Goal: Task Accomplishment & Management: Manage account settings

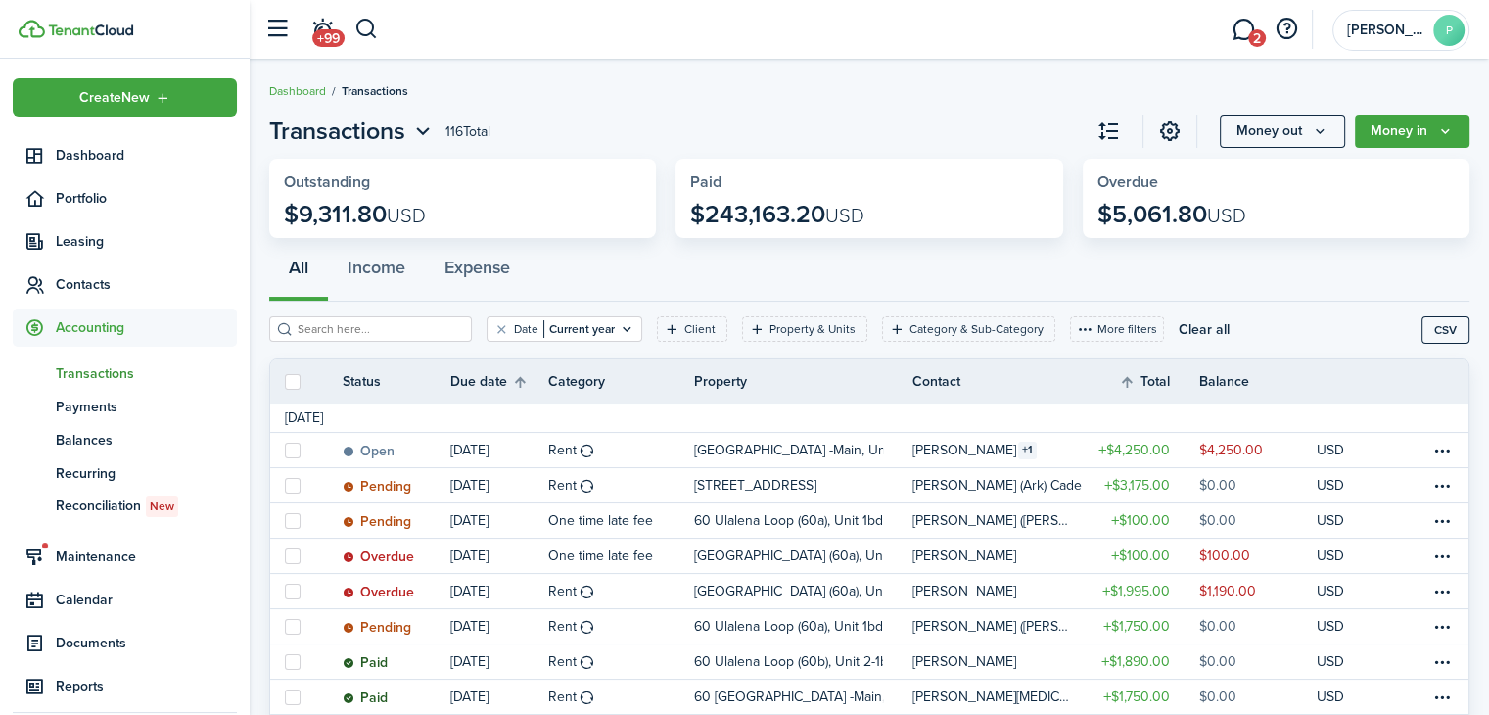
click at [98, 318] on span "Accounting" at bounding box center [146, 327] width 181 height 21
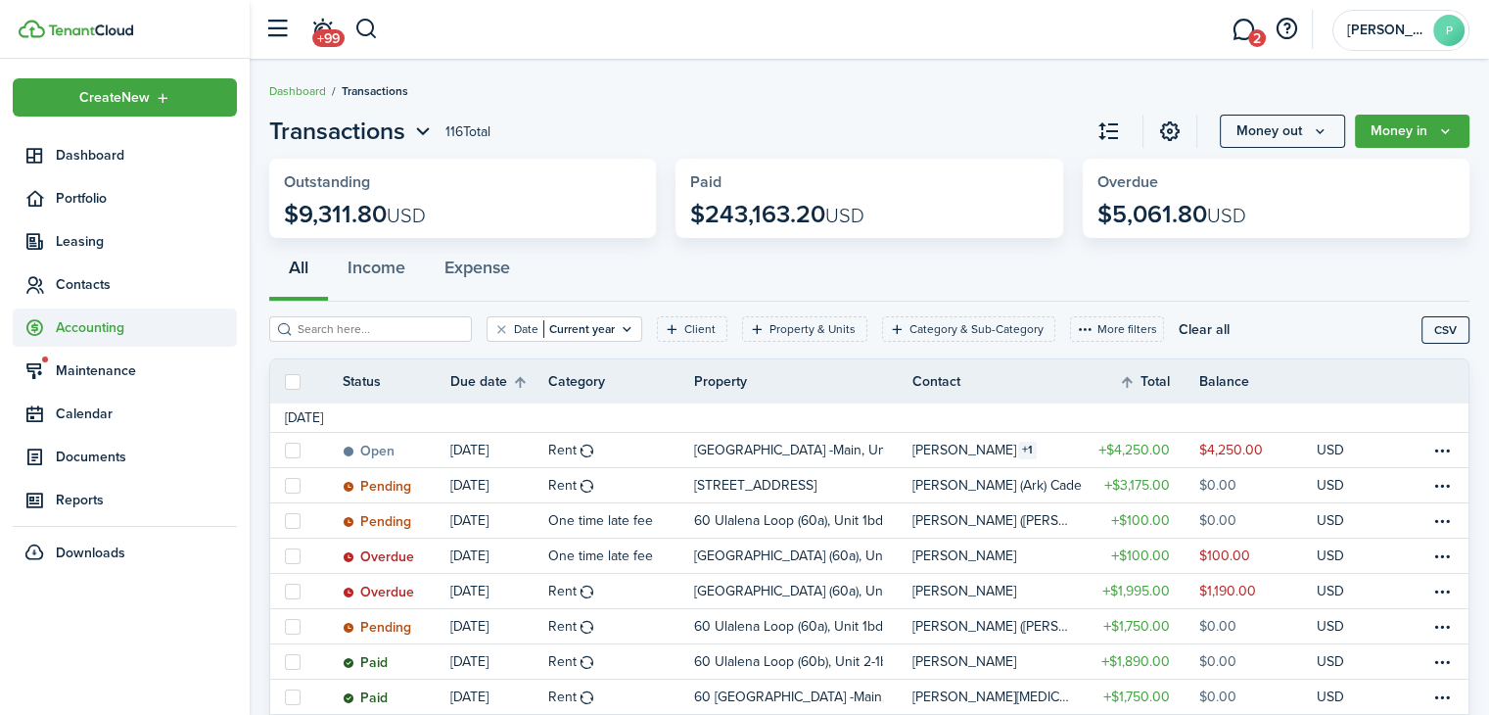
click at [98, 322] on span "Accounting" at bounding box center [146, 327] width 181 height 21
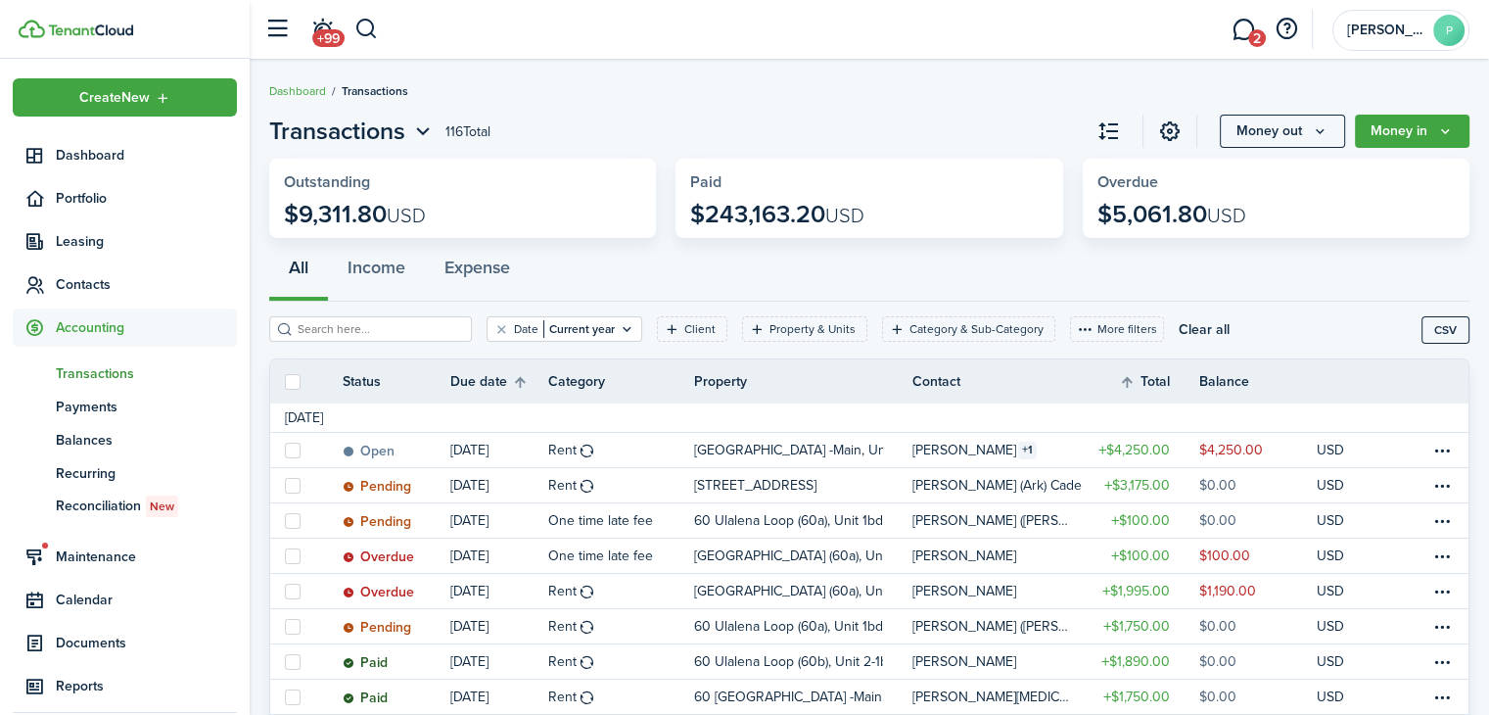
click at [91, 369] on span "Transactions" at bounding box center [146, 373] width 181 height 21
click at [368, 277] on button "Income" at bounding box center [376, 272] width 97 height 59
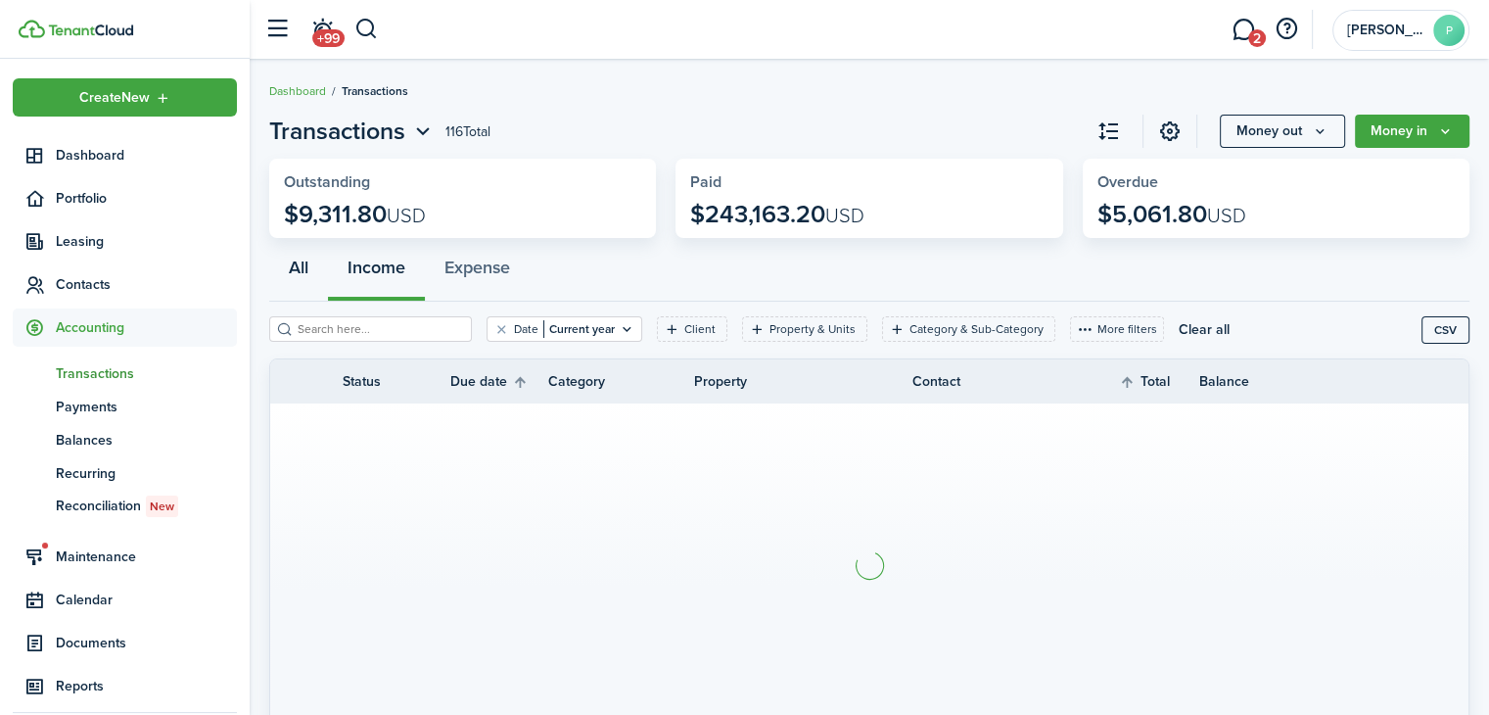
click at [299, 275] on button "All" at bounding box center [298, 272] width 59 height 59
click at [86, 373] on span "Transactions" at bounding box center [146, 373] width 181 height 21
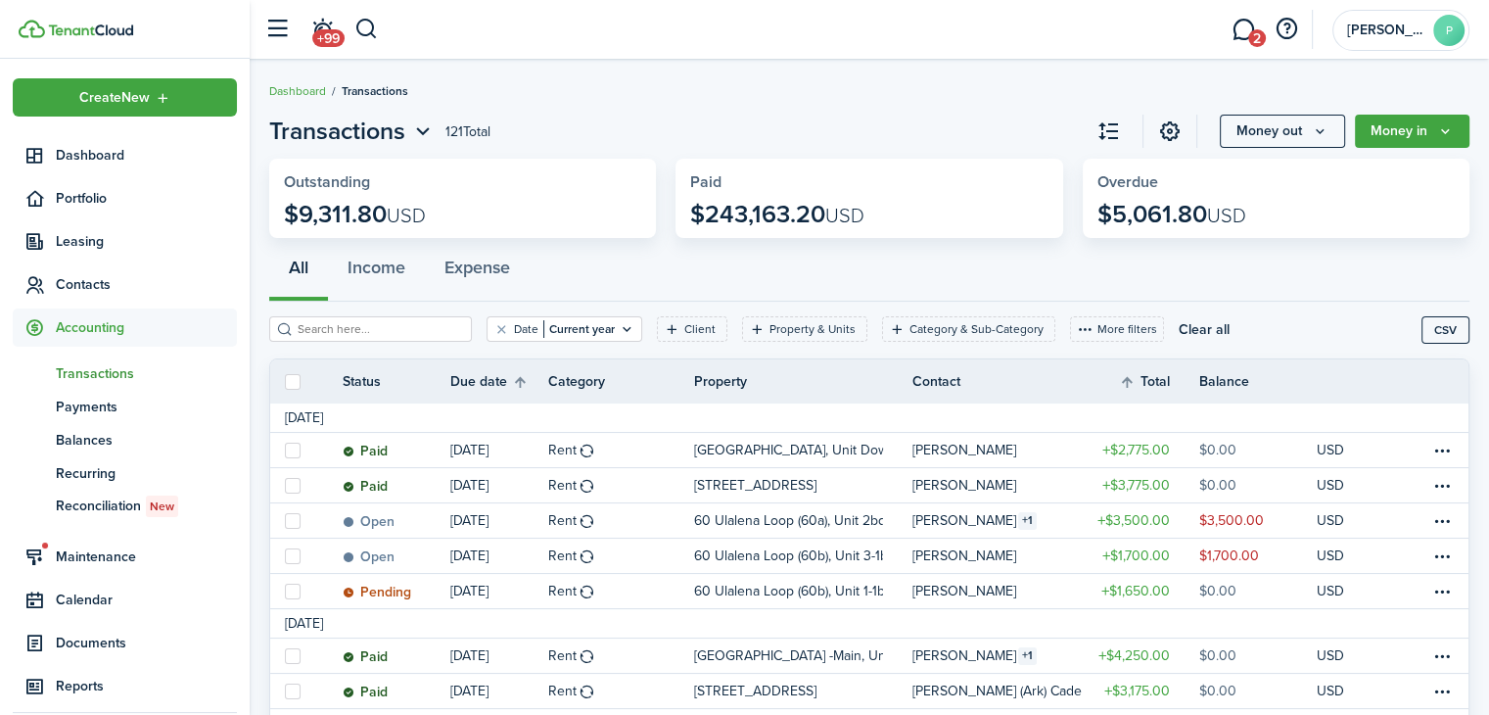
scroll to position [98, 0]
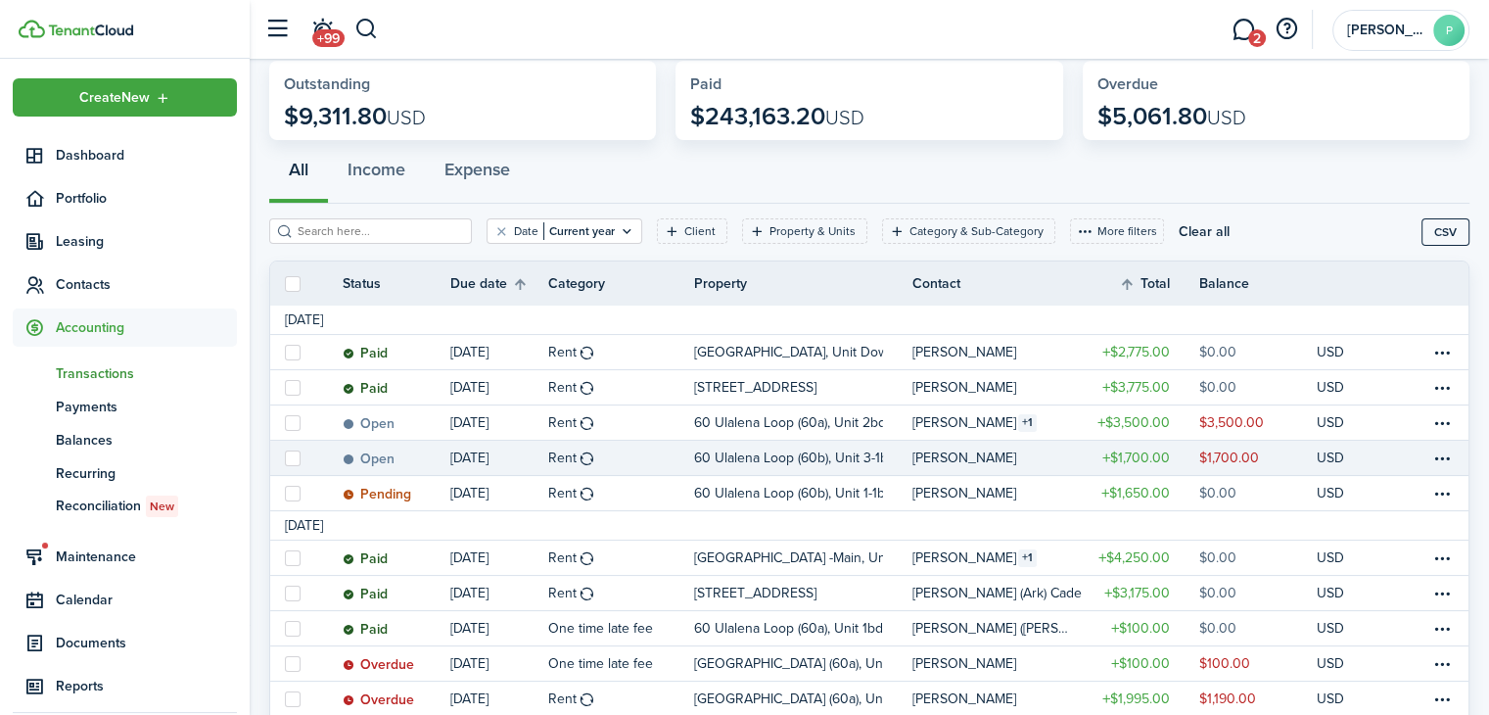
click at [494, 460] on link "[DATE]" at bounding box center [499, 458] width 98 height 34
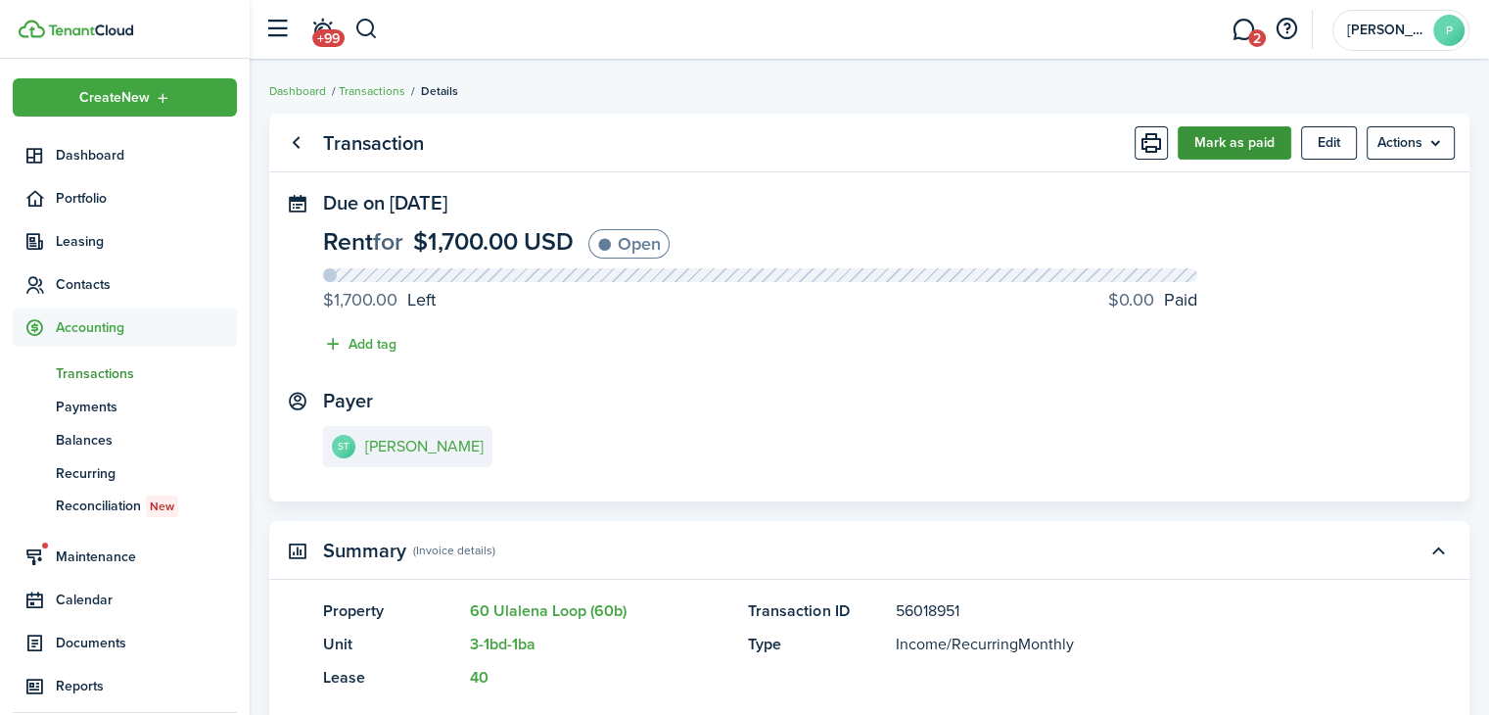
click at [1207, 152] on button "Mark as paid" at bounding box center [1235, 142] width 114 height 33
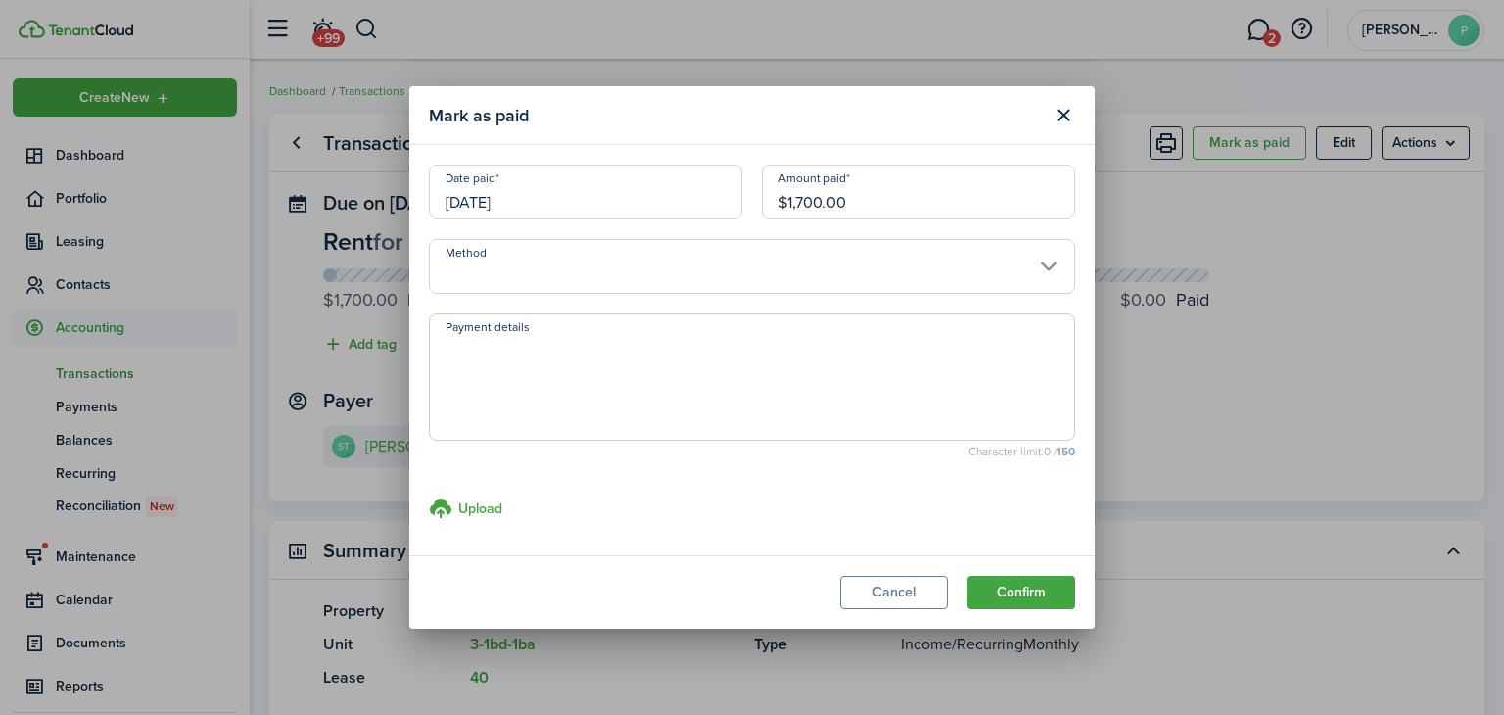
drag, startPoint x: 841, startPoint y: 207, endPoint x: 760, endPoint y: 204, distance: 81.3
click at [760, 204] on div "Amount paid $1,700.00" at bounding box center [918, 202] width 333 height 74
type input "$1,456.00"
click at [895, 269] on input "Method" at bounding box center [752, 266] width 646 height 55
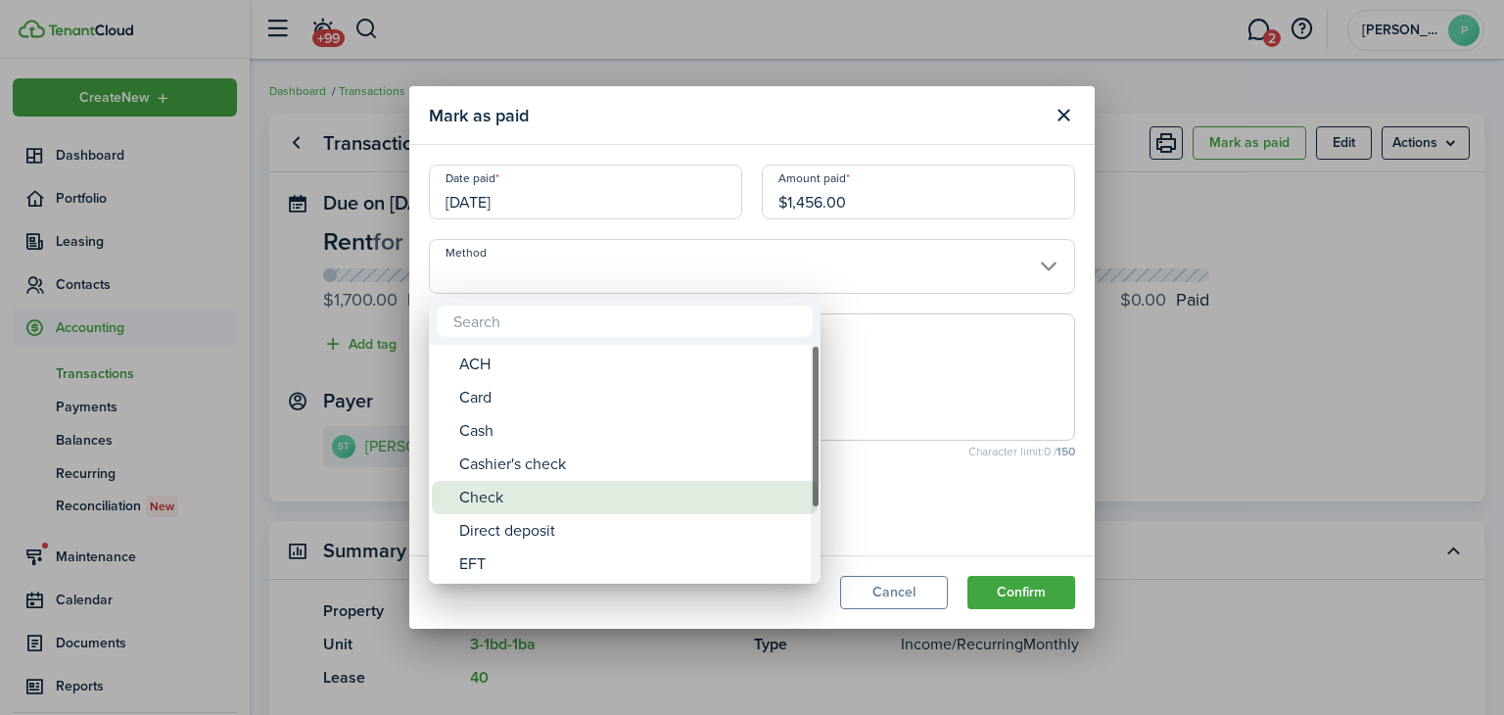
click at [593, 487] on div "Check" at bounding box center [632, 497] width 347 height 33
type input "Check"
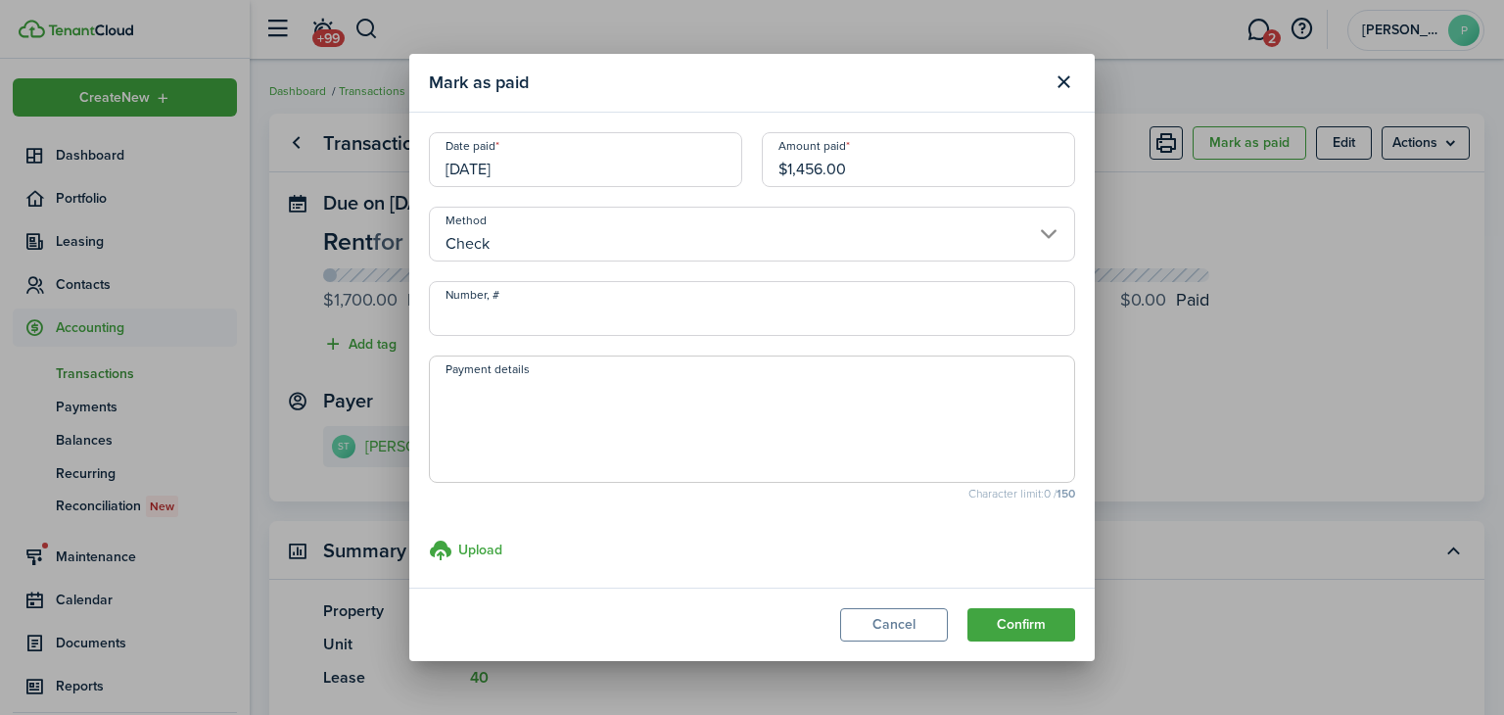
click at [529, 165] on input "[DATE]" at bounding box center [585, 159] width 313 height 55
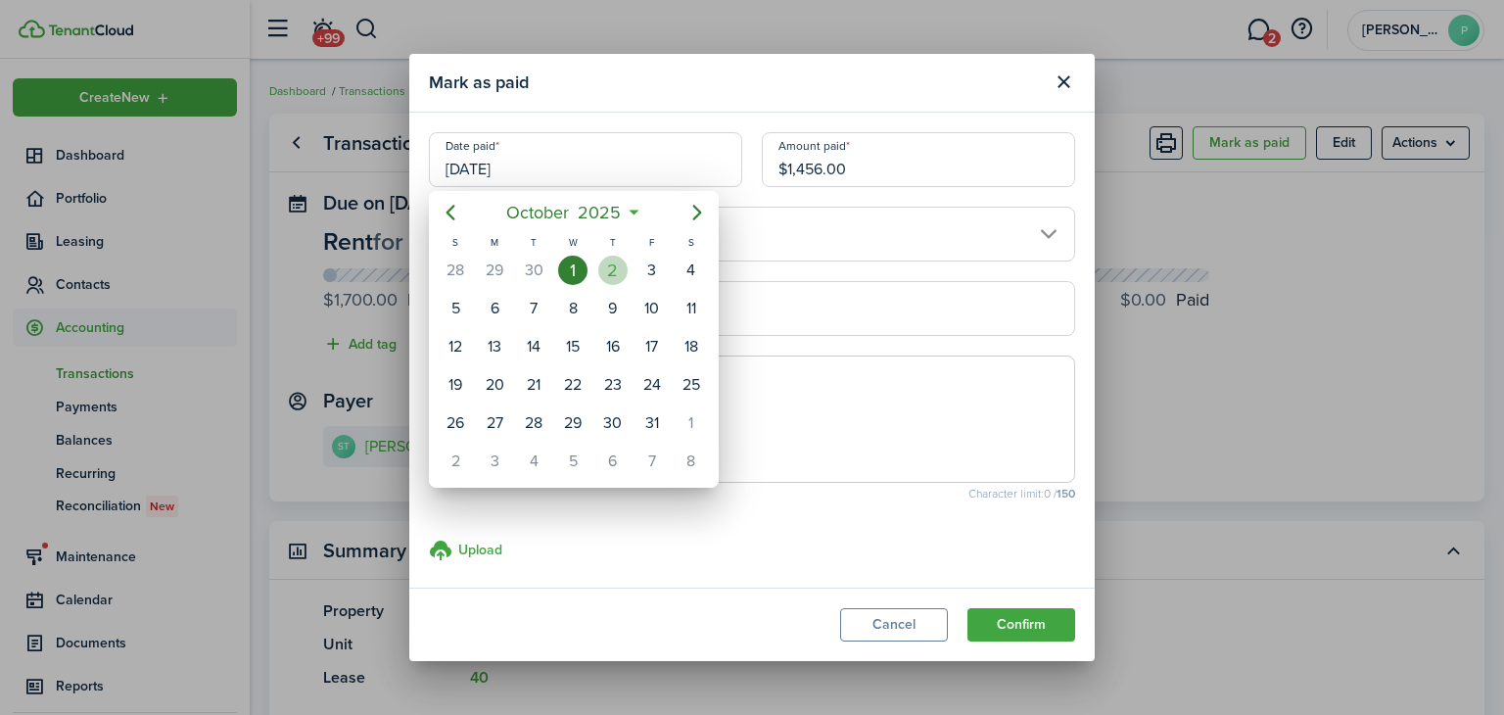
click at [609, 265] on div "2" at bounding box center [612, 270] width 29 height 29
type input "[DATE]"
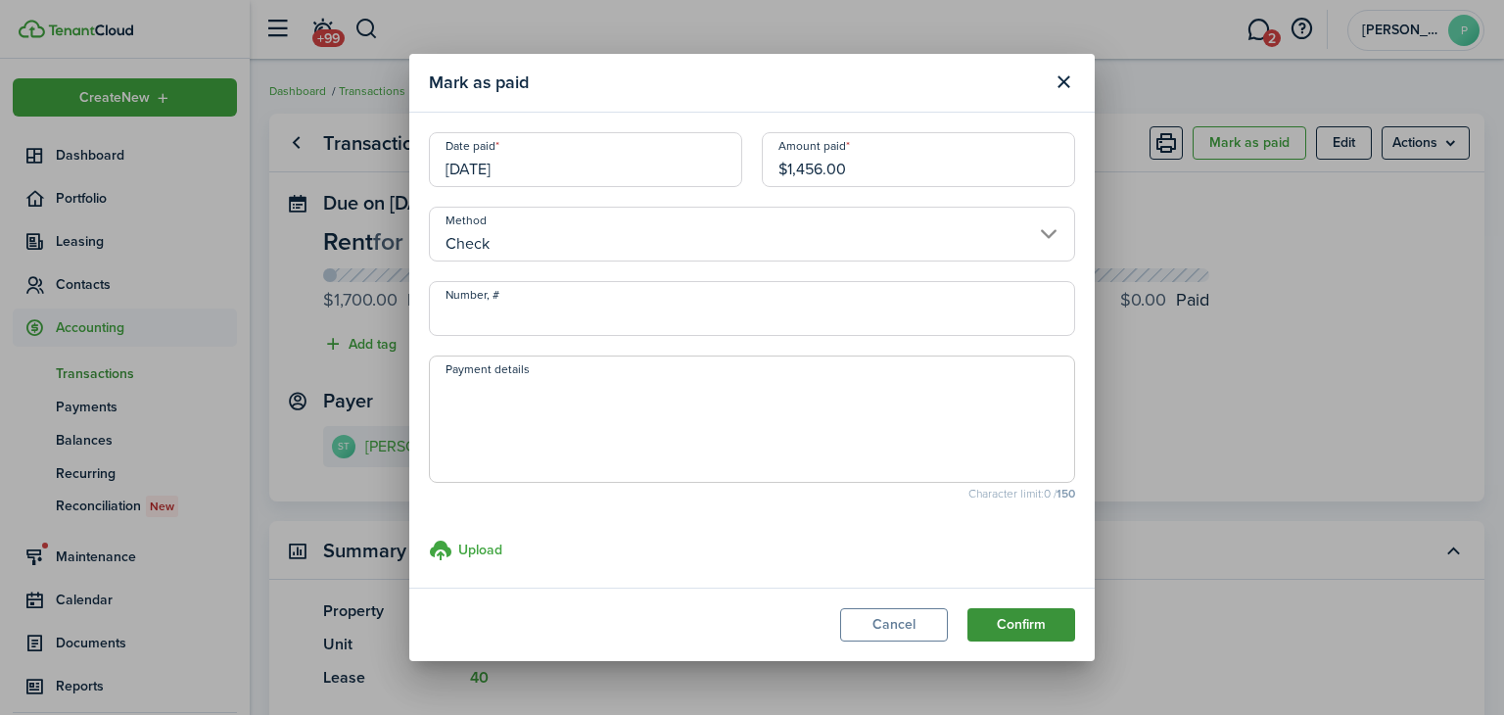
click at [1006, 624] on button "Confirm" at bounding box center [1021, 624] width 108 height 33
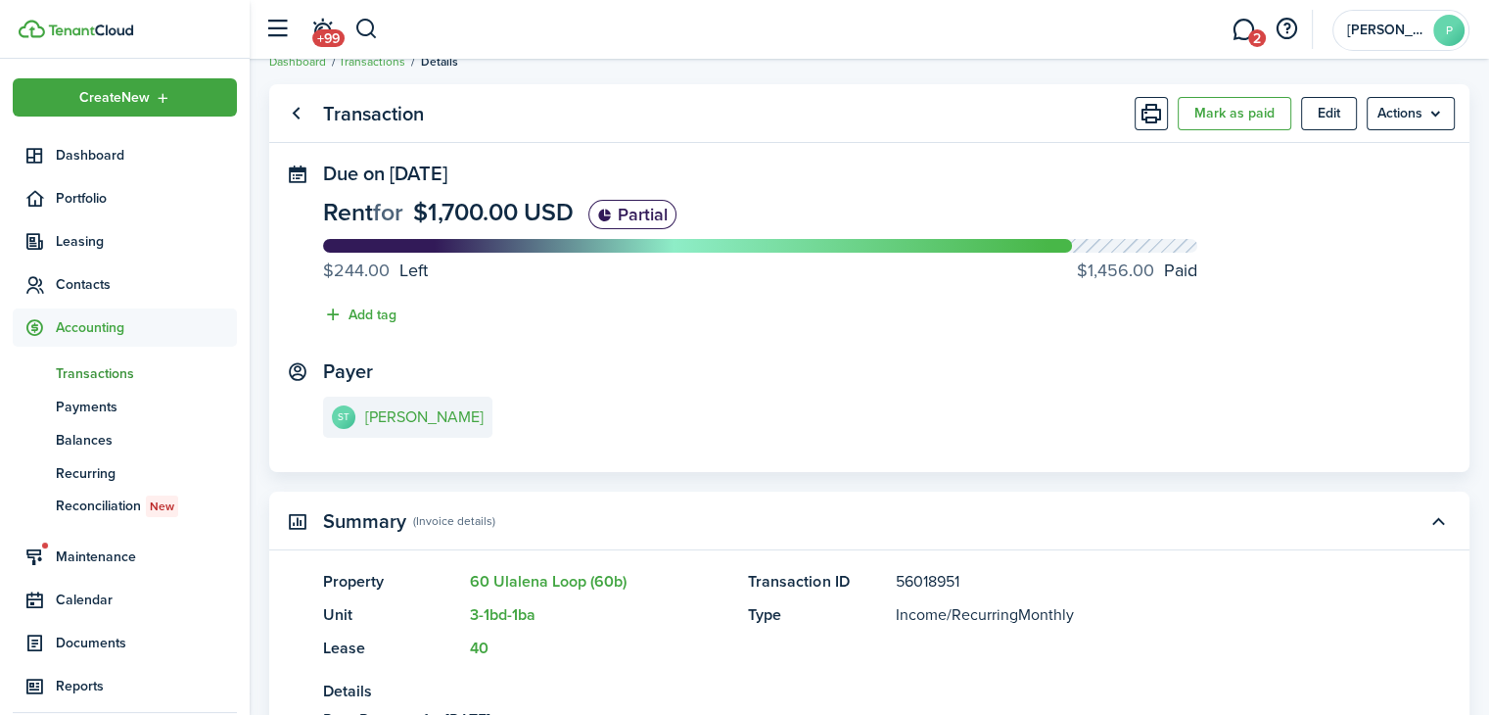
scroll to position [27, 0]
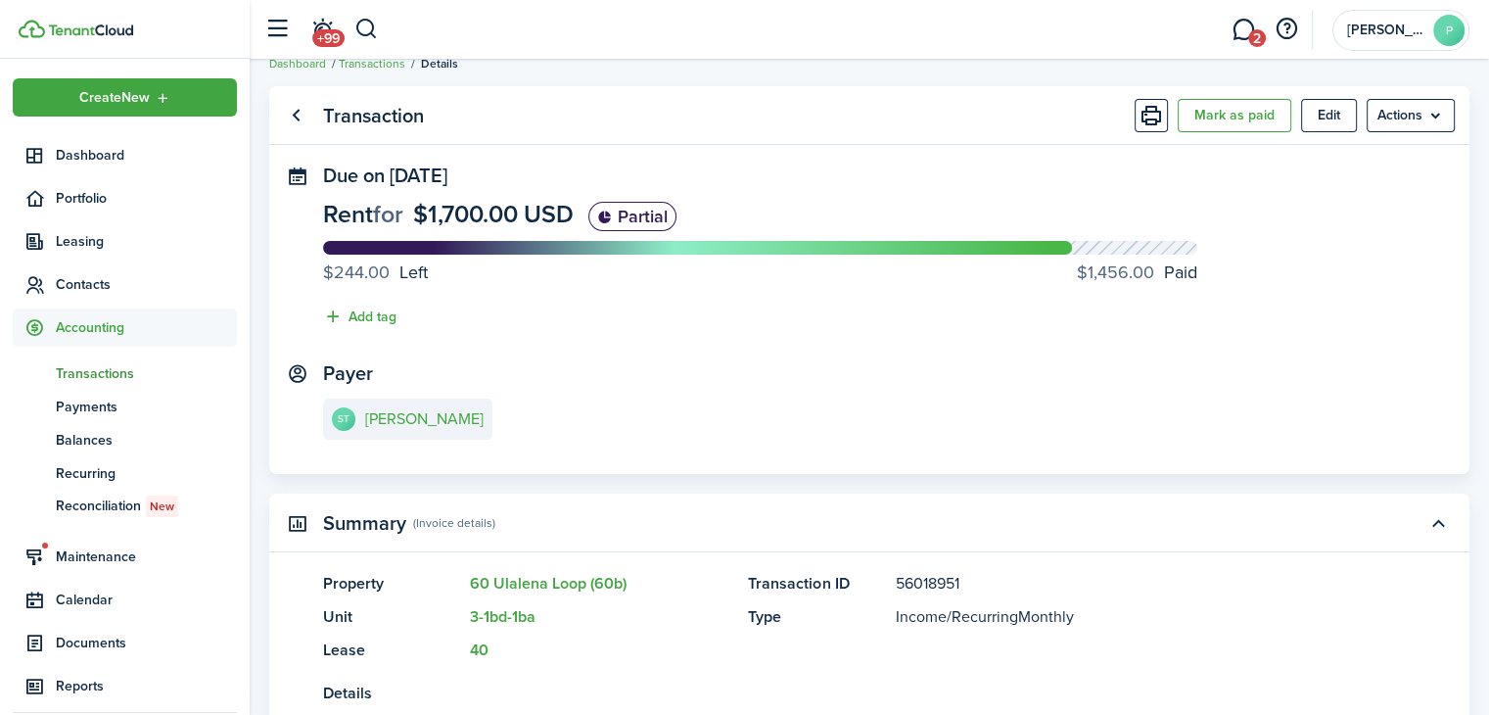
click at [79, 331] on span "Accounting" at bounding box center [146, 327] width 181 height 21
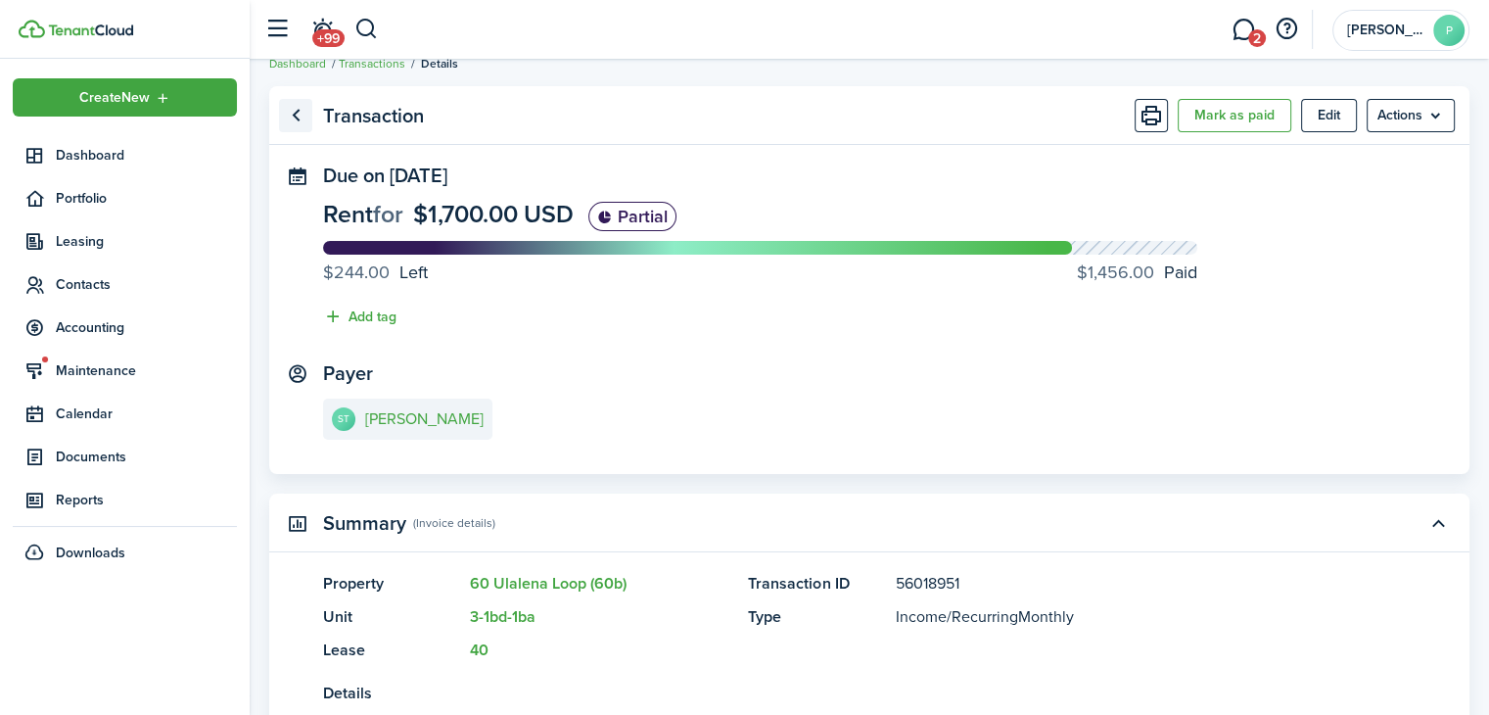
click at [294, 118] on link "Go back" at bounding box center [295, 115] width 33 height 33
